Goal: Information Seeking & Learning: Learn about a topic

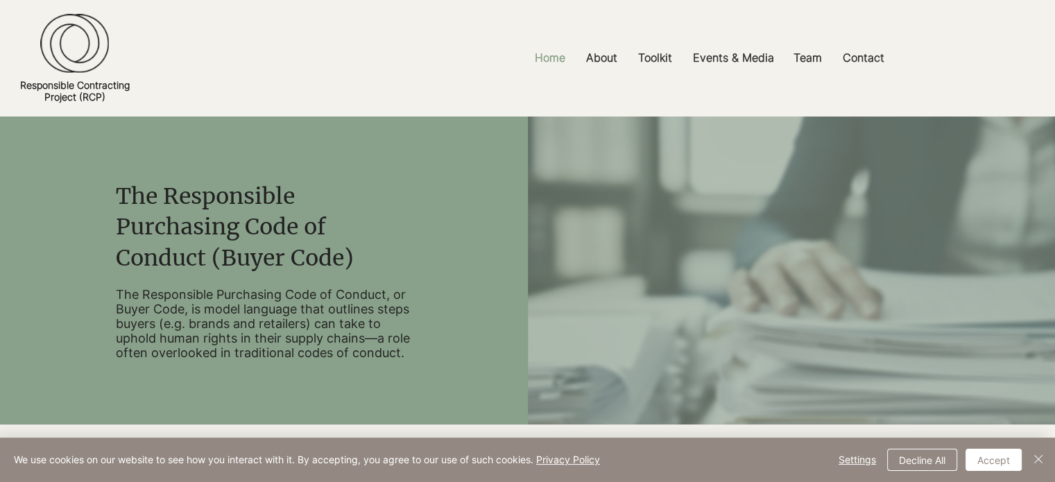
click at [551, 58] on p "Home" at bounding box center [550, 57] width 44 height 31
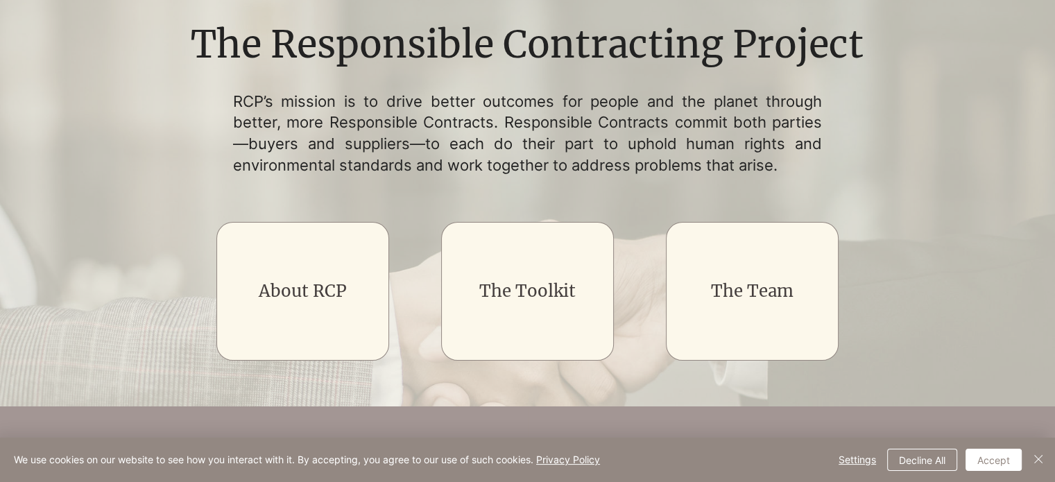
scroll to position [139, 0]
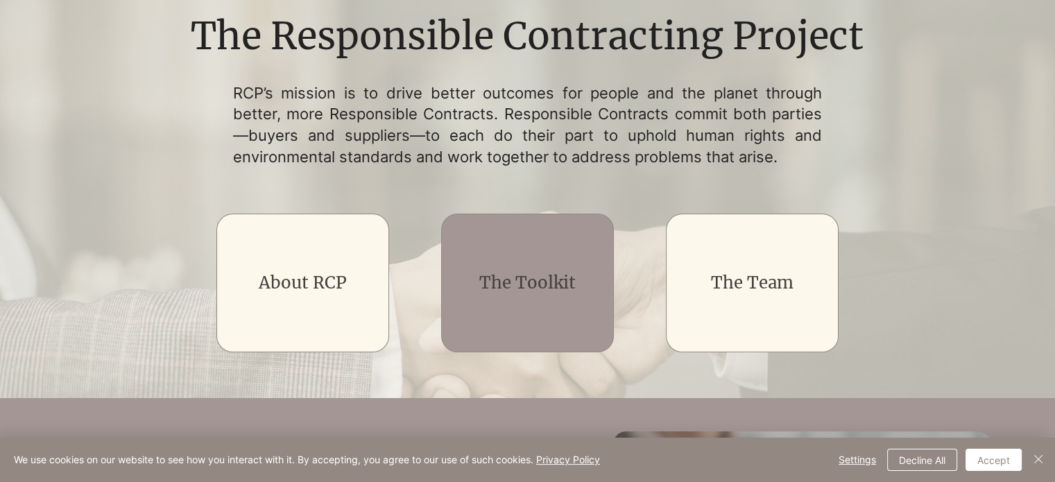
click at [516, 286] on link "The Toolkit" at bounding box center [527, 283] width 96 height 22
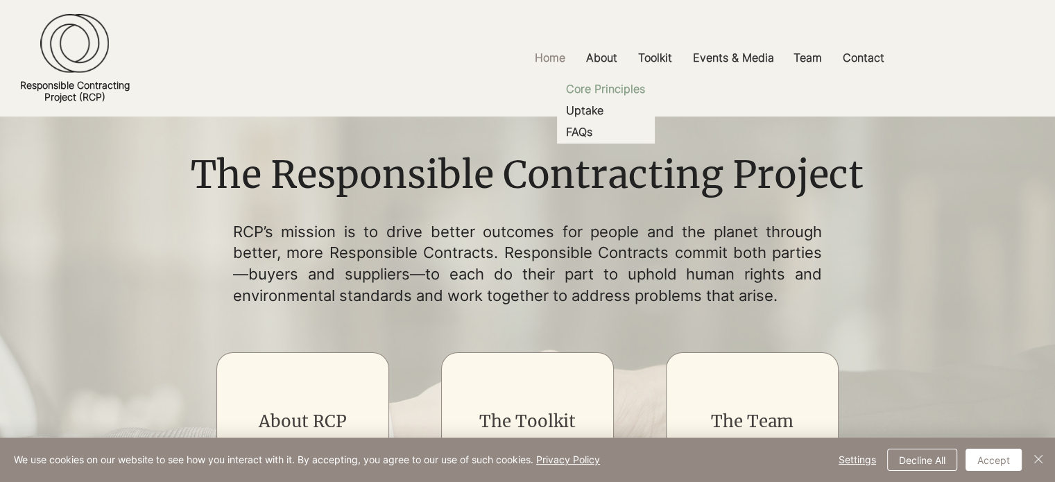
click at [607, 85] on p "Core Principles" at bounding box center [606, 89] width 90 height 22
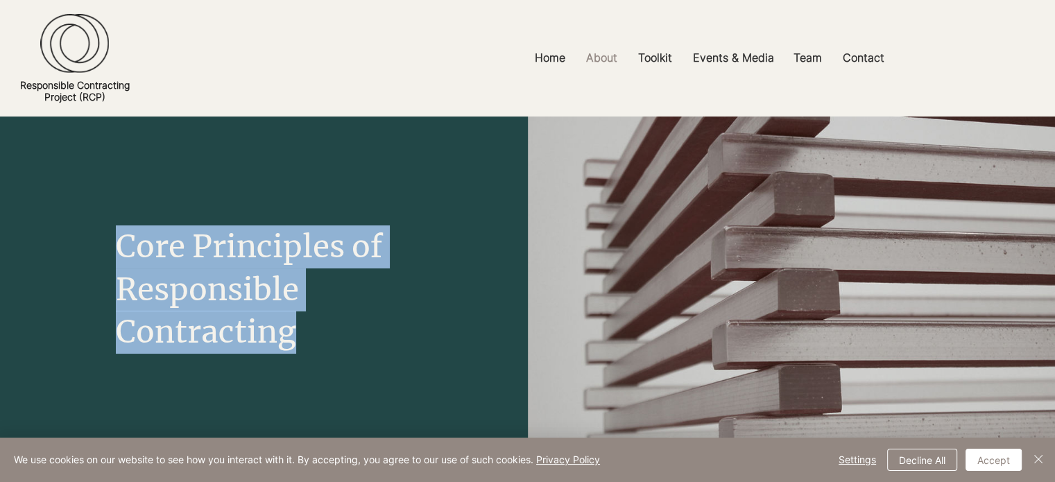
drag, startPoint x: 299, startPoint y: 339, endPoint x: 114, endPoint y: 259, distance: 200.8
click at [114, 259] on div "Core Principles of Responsible Contracting" at bounding box center [264, 290] width 528 height 347
click at [263, 265] on h1 "Core Principles of Responsible Contracting" at bounding box center [269, 289] width 306 height 128
